Goal: Task Accomplishment & Management: Complete application form

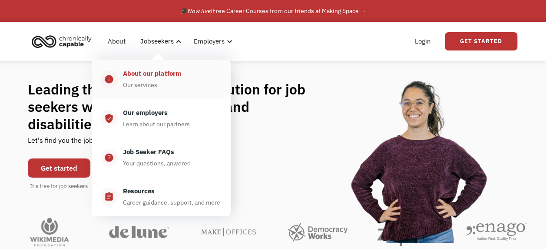
click at [156, 73] on div "About our platform" at bounding box center [152, 73] width 58 height 10
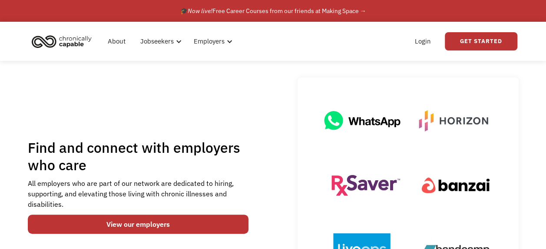
click at [67, 41] on img "home" at bounding box center [61, 41] width 65 height 19
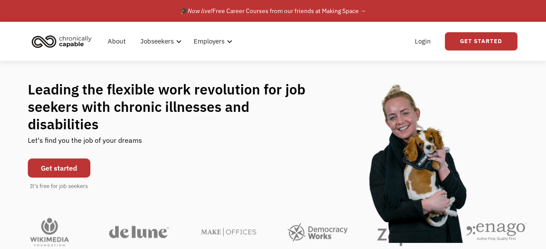
click at [49, 158] on link "Get started" at bounding box center [59, 167] width 63 height 19
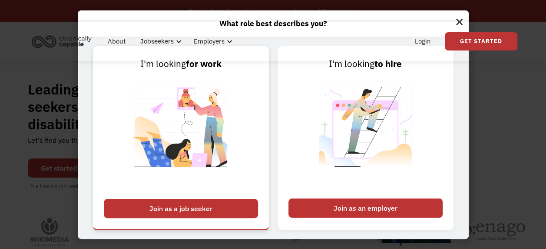
click at [182, 212] on div "Join as a job seeker" at bounding box center [181, 208] width 154 height 19
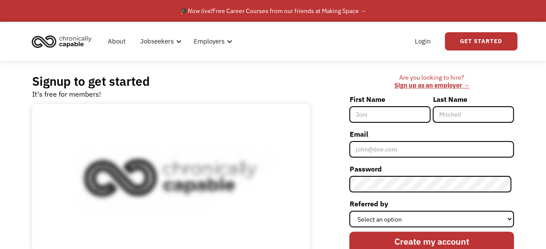
click at [375, 116] on input "First Name" at bounding box center [389, 114] width 81 height 17
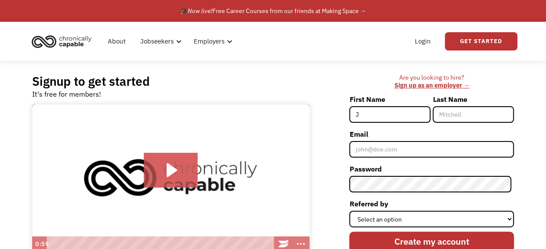
type input "J"
type input "Cooper"
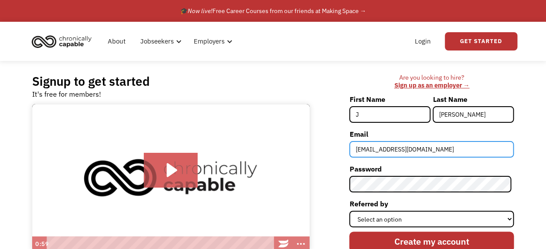
type input "Lynxtips@yahoo.com"
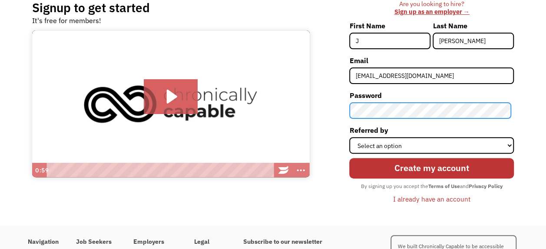
scroll to position [76, 0]
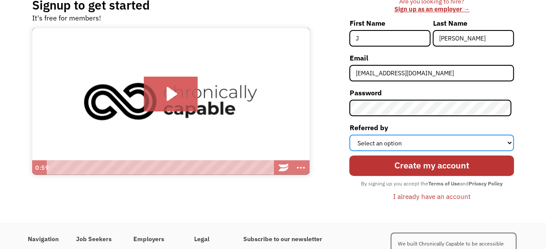
click at [381, 141] on select "Select an option Instagram Facebook Twitter Search Engine News Article Word of …" at bounding box center [431, 142] width 165 height 17
select select "Search Engine"
click at [352, 134] on select "Select an option Instagram Facebook Twitter Search Engine News Article Word of …" at bounding box center [431, 142] width 165 height 17
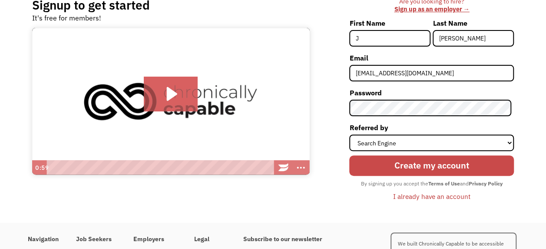
click at [413, 163] on input "Create my account" at bounding box center [431, 165] width 165 height 20
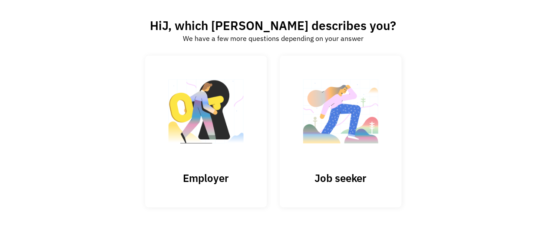
scroll to position [50, 0]
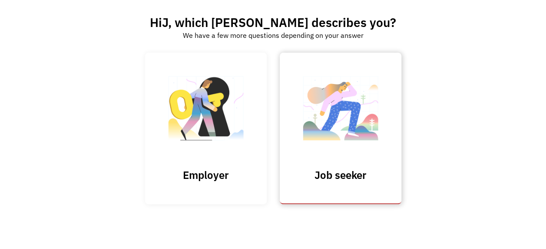
click at [369, 126] on img at bounding box center [340, 112] width 87 height 85
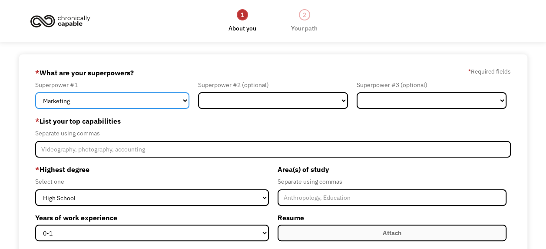
click at [181, 99] on select "Marketing Human Resources Finance Technology Operations Sales Industrial & Manu…" at bounding box center [112, 100] width 154 height 17
select select "Administration"
click at [35, 92] on select "Marketing Human Resources Finance Technology Operations Sales Industrial & Manu…" at bounding box center [112, 100] width 154 height 17
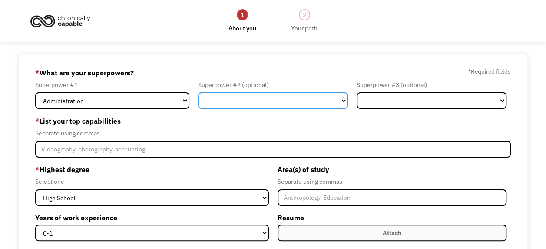
click at [319, 96] on select "Marketing Human Resources Finance Technology Operations Sales Industrial & Manu…" at bounding box center [273, 100] width 150 height 17
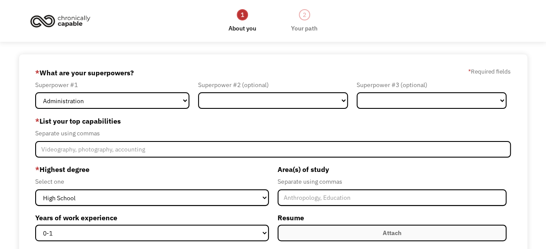
click at [156, 119] on label "* List your top capabilities" at bounding box center [273, 121] width 476 height 14
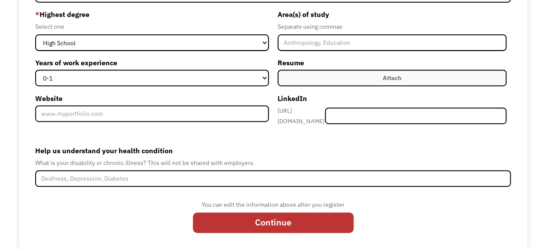
scroll to position [159, 0]
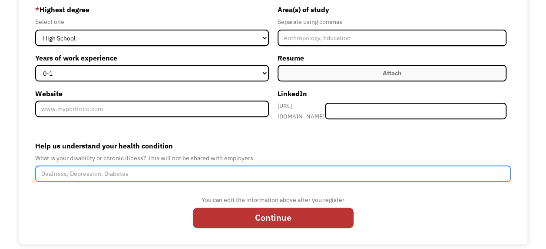
click at [150, 169] on input "Help us understand your health condition" at bounding box center [273, 173] width 476 height 17
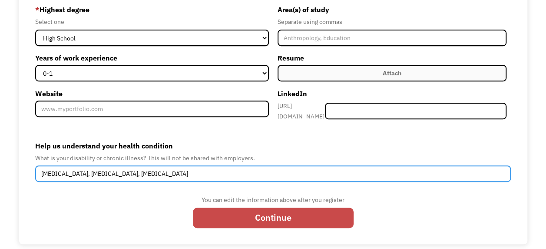
type input "Chronic Fatigue Syndrome, Autism, Arthritis"
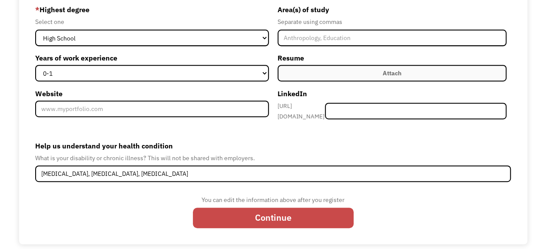
click at [254, 212] on input "Continue" at bounding box center [273, 217] width 161 height 20
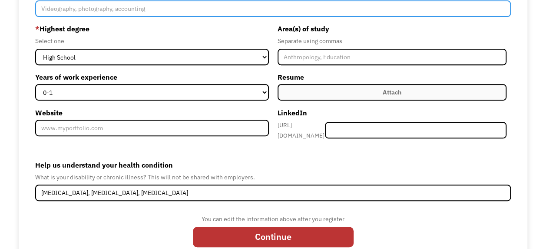
click at [193, 8] on input "Member-Create-Step1" at bounding box center [273, 8] width 476 height 17
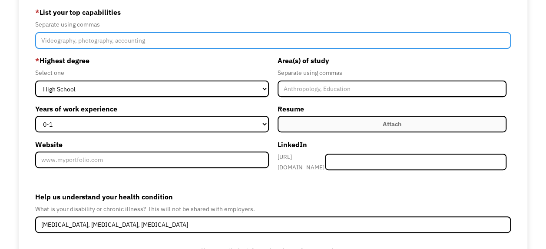
scroll to position [106, 0]
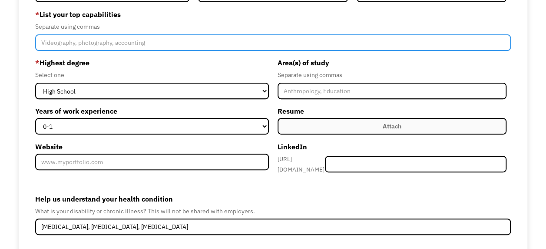
click at [152, 43] on input "Member-Create-Step1" at bounding box center [273, 42] width 476 height 17
click at [191, 44] on input "Member-Create-Step1" at bounding box center [273, 42] width 476 height 17
paste input "• Attention to detail"
drag, startPoint x: 54, startPoint y: 40, endPoint x: 12, endPoint y: 38, distance: 41.7
click at [12, 38] on div "68d16c477f97b26b8065ad3d lynxtips@yahoo.com J Cooper Search Engine * What are y…" at bounding box center [273, 122] width 546 height 349
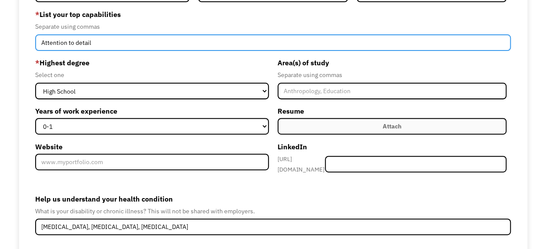
click at [103, 43] on input "Attention to detail" at bounding box center [273, 42] width 476 height 17
paste input "• Effective Communication"
click at [98, 41] on input "Attention to detail, • Effective Communication" at bounding box center [273, 42] width 476 height 17
click at [165, 44] on input "Attention to detail, Effective Communication" at bounding box center [273, 42] width 476 height 17
type input "Attention to detail, Effective Communication, Problem Solving, Organisation,"
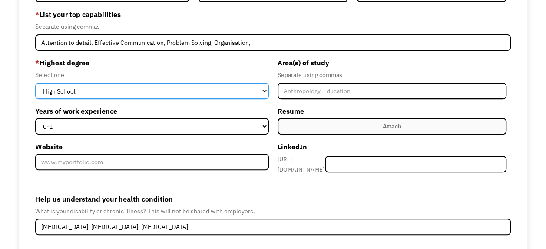
click at [136, 89] on select "High School Associates Bachelors Master's PhD" at bounding box center [151, 91] width 233 height 17
click at [35, 83] on select "High School Associates Bachelors Master's PhD" at bounding box center [151, 91] width 233 height 17
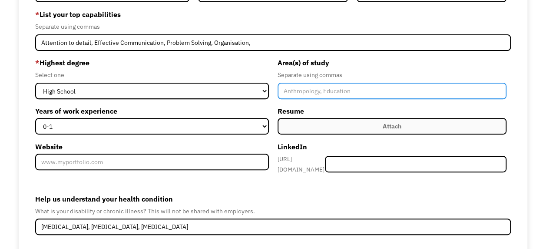
click at [297, 92] on input "Member-Create-Step1" at bounding box center [392, 91] width 229 height 17
click at [376, 90] on input "Business Administration, Adult & further Education" at bounding box center [392, 91] width 229 height 17
click at [434, 92] on input "Business Administration, Adult & Further Education" at bounding box center [392, 91] width 229 height 17
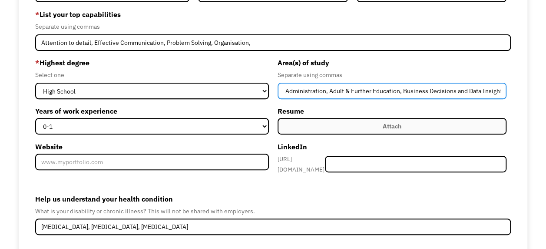
scroll to position [0, 28]
type input "Business Administration, Adult & Further Education, Business Decisions and Data…"
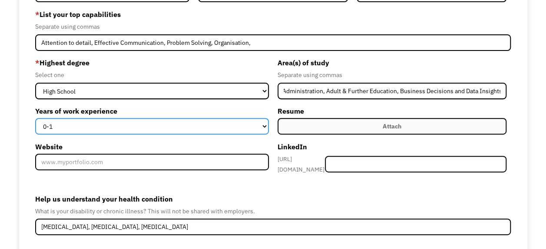
click at [260, 122] on select "0-1 2-4 5-10 11-15 15+" at bounding box center [151, 126] width 233 height 17
select select "15+"
click at [35, 118] on select "0-1 2-4 5-10 11-15 15+" at bounding box center [151, 126] width 233 height 17
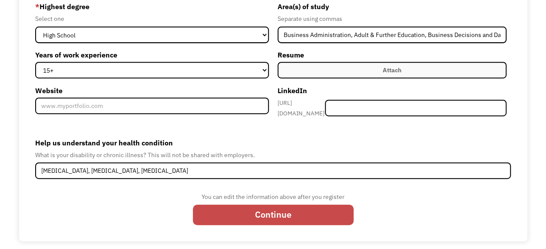
click at [265, 207] on input "Continue" at bounding box center [273, 214] width 161 height 20
type input "Please wait..."
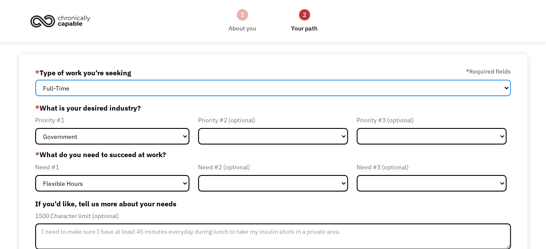
click at [250, 86] on select "Full-Time Part-Time Both Full-Time and Part-Time" at bounding box center [273, 88] width 476 height 17
select select "Both Full-Time and Part-Time"
click at [35, 80] on select "Full-Time Part-Time Both Full-Time and Part-Time" at bounding box center [273, 88] width 476 height 17
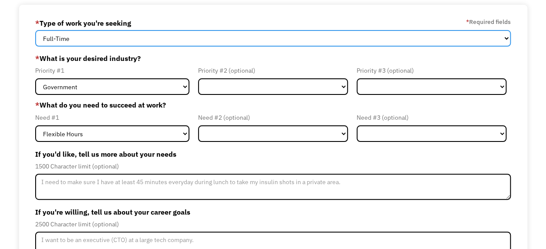
scroll to position [51, 0]
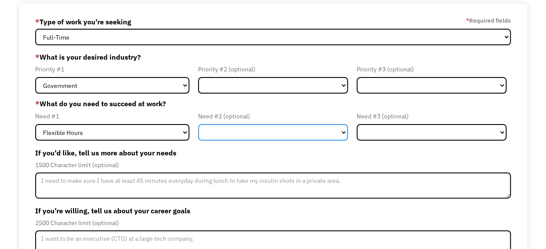
click at [228, 128] on select "Flexible Hours Remote Work Service Animal On-site Accommodations Visual Support…" at bounding box center [273, 132] width 150 height 17
select select "Remote Work"
click at [198, 124] on select "Flexible Hours Remote Work Service Animal On-site Accommodations Visual Support…" at bounding box center [273, 132] width 150 height 17
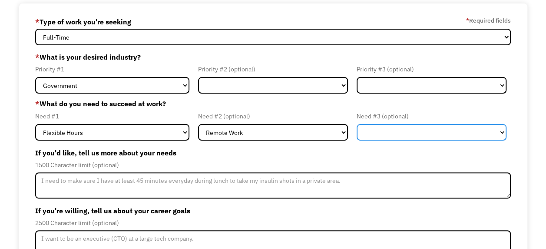
click at [381, 132] on select "Flexible Hours Remote Work Service Animal On-site Accommodations Visual Support…" at bounding box center [432, 132] width 150 height 17
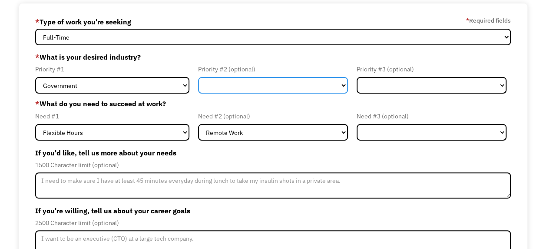
click at [302, 83] on select "Government Finance & Insurance Health & Social Care Tech & Engineering Creative…" at bounding box center [273, 85] width 150 height 17
select select "Administrative"
click at [198, 77] on select "Government Finance & Insurance Health & Social Care Tech & Engineering Creative…" at bounding box center [273, 85] width 150 height 17
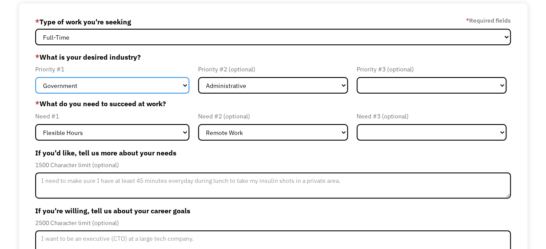
click at [180, 85] on select "Government Finance & Insurance Health & Social Care Tech & Engineering Creative…" at bounding box center [112, 85] width 154 height 17
select select "Administrative"
click at [35, 77] on select "Government Finance & Insurance Health & Social Care Tech & Engineering Creative…" at bounding box center [112, 85] width 154 height 17
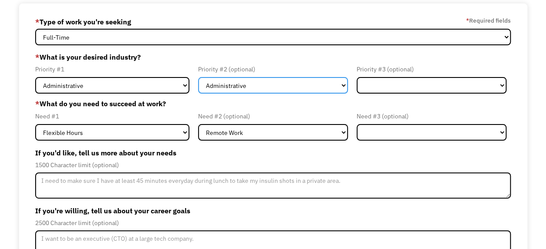
click at [269, 83] on select "Government Finance & Insurance Health & Social Care Tech & Engineering Creative…" at bounding box center [273, 85] width 150 height 17
select select "Government"
click at [198, 77] on select "Government Finance & Insurance Health & Social Care Tech & Engineering Creative…" at bounding box center [273, 85] width 150 height 17
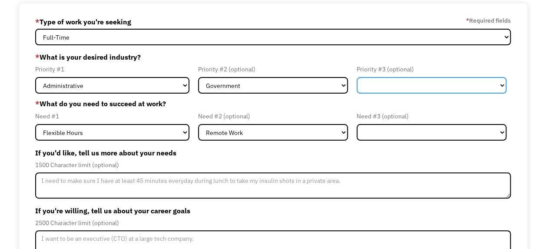
click at [418, 87] on select "Government Finance & Insurance Health & Social Care Tech & Engineering Creative…" at bounding box center [432, 85] width 150 height 17
select select "Other"
click at [357, 77] on select "Government Finance & Insurance Health & Social Care Tech & Engineering Creative…" at bounding box center [432, 85] width 150 height 17
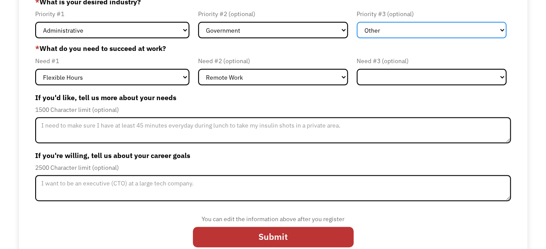
scroll to position [120, 0]
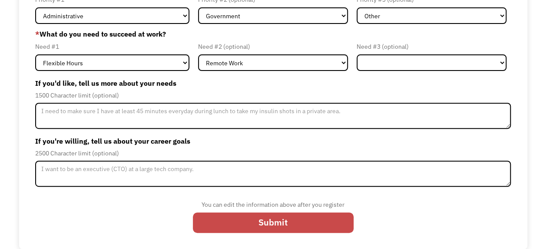
click at [272, 222] on input "Submit" at bounding box center [273, 222] width 161 height 20
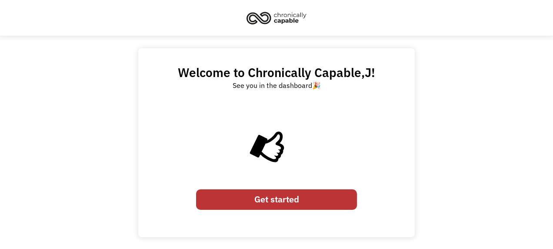
click at [264, 200] on link "Get started" at bounding box center [276, 199] width 161 height 20
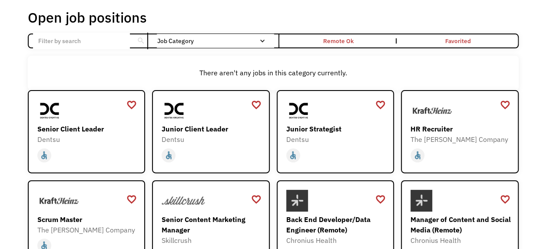
scroll to position [40, 0]
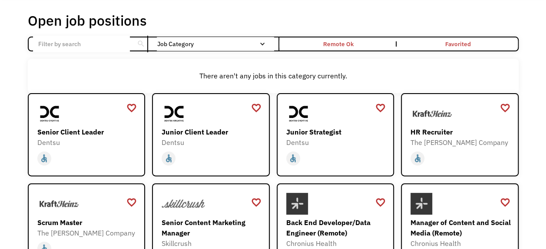
click at [71, 43] on input "Email Form" at bounding box center [81, 44] width 97 height 17
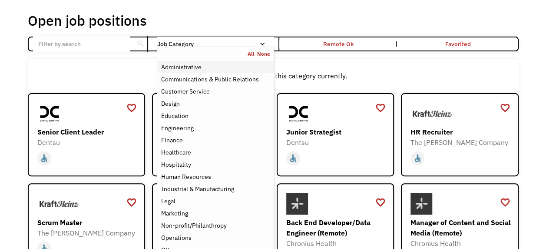
click at [181, 66] on div "Administrative" at bounding box center [181, 67] width 40 height 10
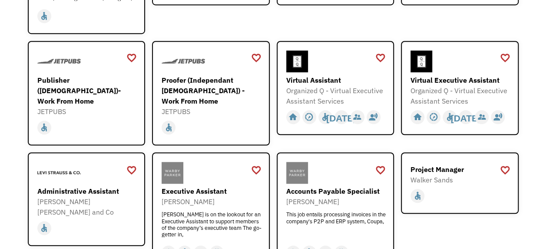
scroll to position [257, 0]
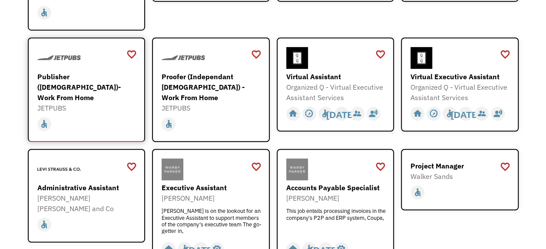
click at [92, 83] on div "Publisher ([DEMOGRAPHIC_DATA])- Work From Home" at bounding box center [87, 86] width 101 height 31
click at [76, 182] on div "Administrative Assistant" at bounding box center [87, 187] width 101 height 10
click at [322, 87] on div "Organized Q - Virtual Executive Assistant Services" at bounding box center [336, 92] width 101 height 21
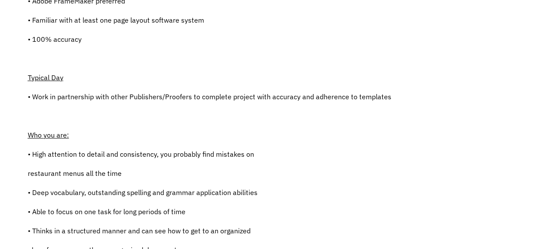
scroll to position [312, 0]
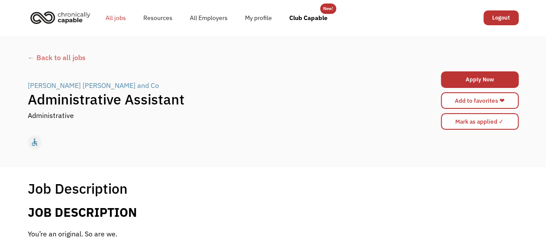
click at [115, 18] on link "All jobs" at bounding box center [116, 18] width 38 height 28
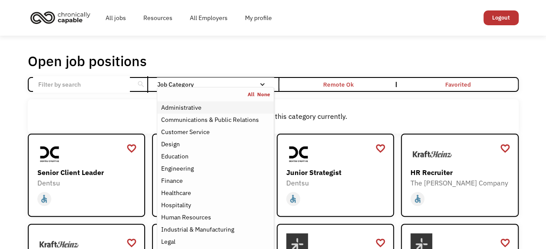
click at [203, 108] on div "Administrative" at bounding box center [215, 107] width 109 height 10
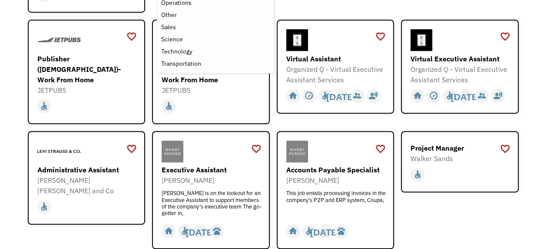
scroll to position [271, 0]
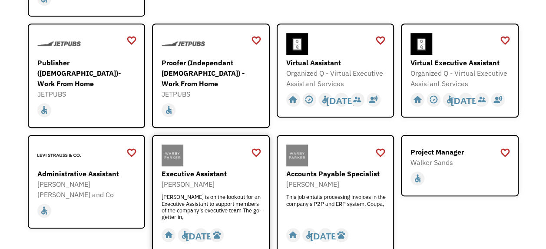
click at [204, 179] on div "[PERSON_NAME]" at bounding box center [212, 184] width 101 height 10
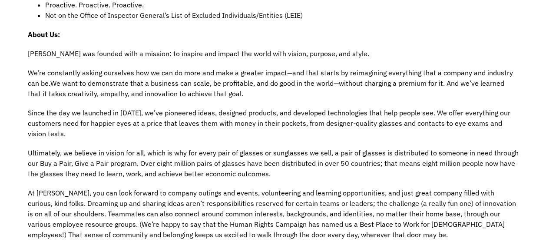
scroll to position [471, 0]
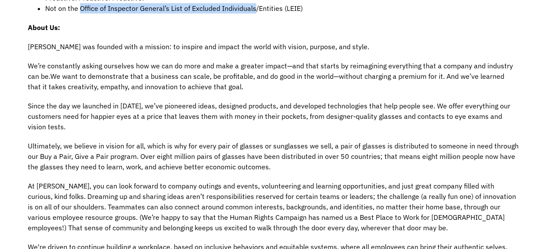
drag, startPoint x: 81, startPoint y: 7, endPoint x: 256, endPoint y: 10, distance: 175.1
click at [256, 10] on span "Not on the Office of Inspector General’s List of Excluded Individuals/Entities …" at bounding box center [174, 8] width 258 height 9
copy span "Office of Inspector General’s List of Excluded Individuals"
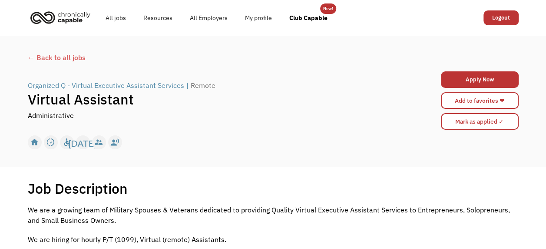
click at [504, 18] on link "Logout" at bounding box center [501, 17] width 35 height 15
